Goal: Register for event/course

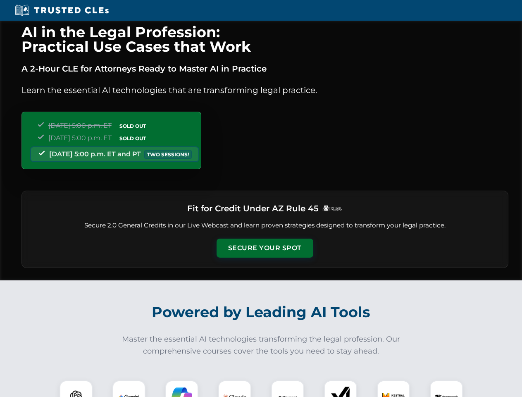
click at [264, 248] on button "Secure Your Spot" at bounding box center [264, 247] width 97 height 19
click at [76, 388] on img at bounding box center [76, 397] width 24 height 24
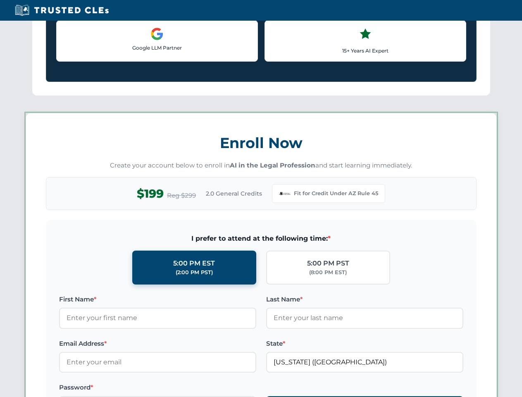
click at [182, 388] on label "Password *" at bounding box center [157, 387] width 197 height 10
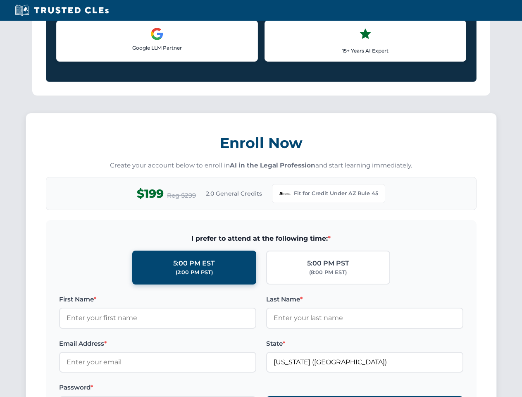
scroll to position [805, 0]
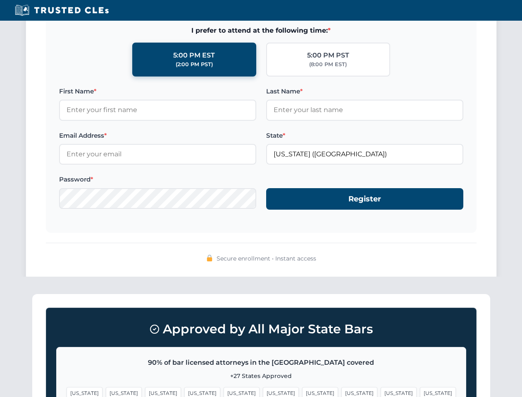
click at [380, 388] on span "[US_STATE]" at bounding box center [398, 393] width 36 height 12
